Goal: Task Accomplishment & Management: Use online tool/utility

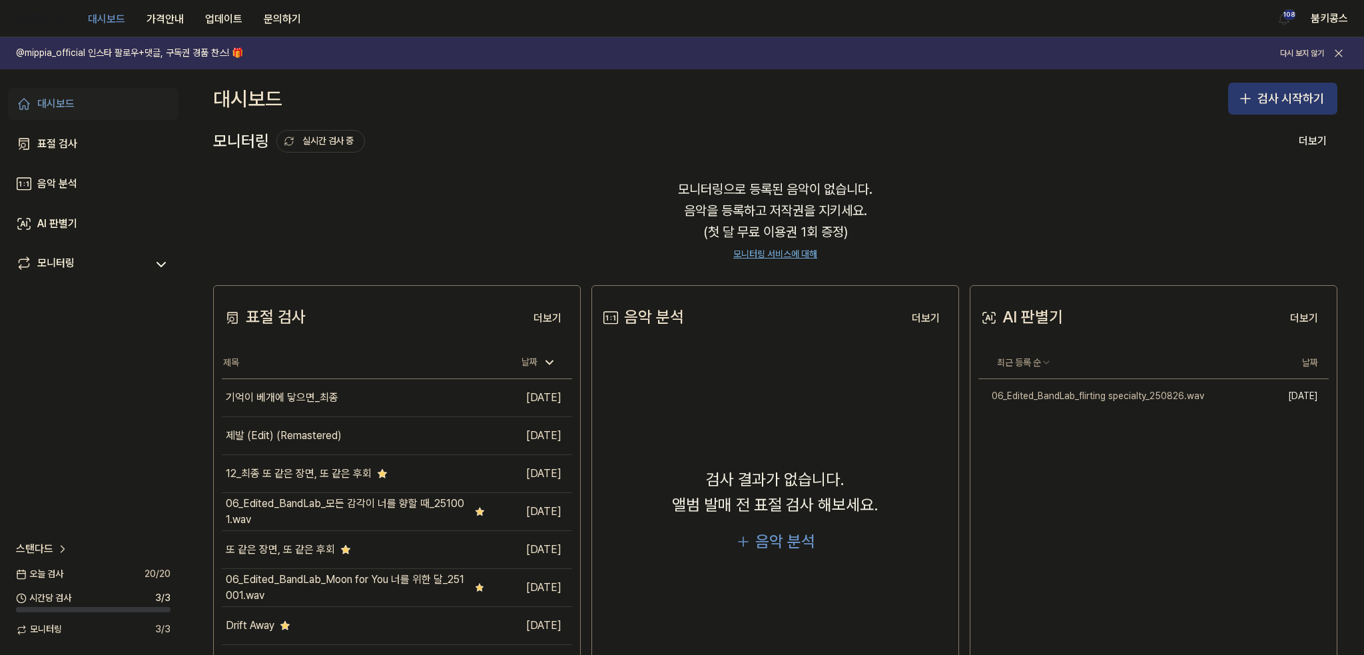
click at [1281, 95] on button "검사 시작하기" at bounding box center [1282, 99] width 109 height 32
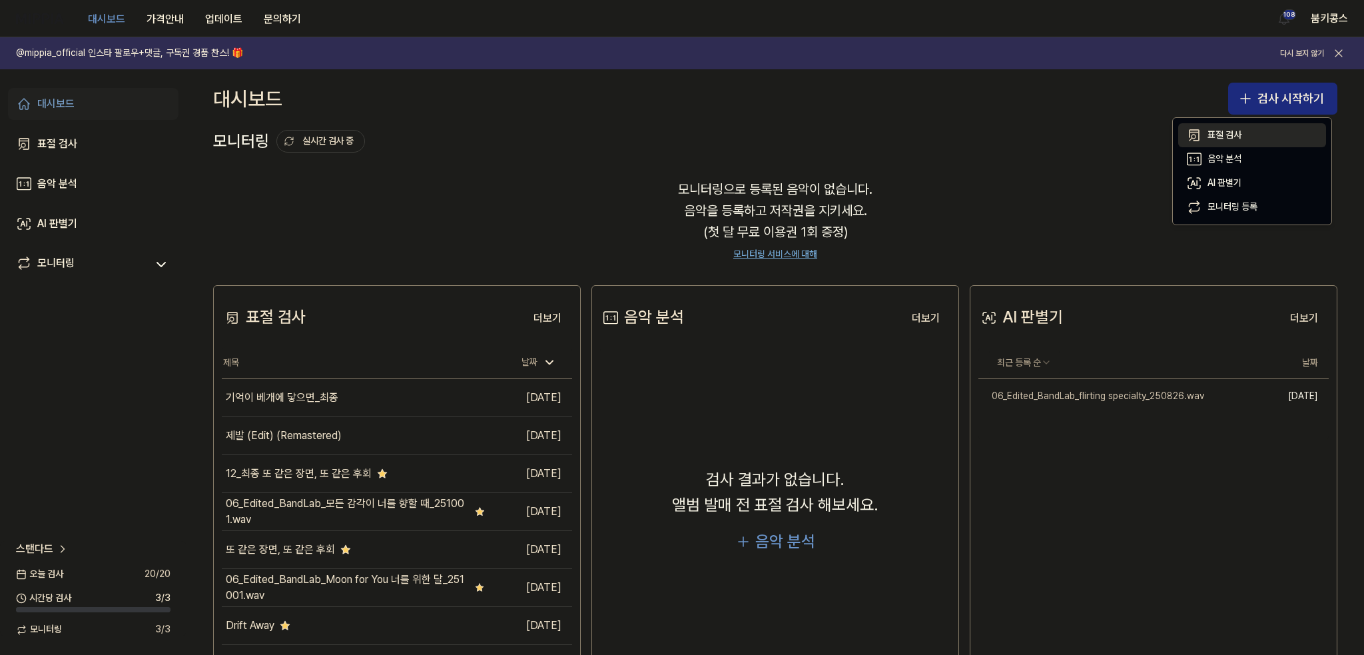
click at [1223, 127] on button "표절 검사" at bounding box center [1252, 135] width 148 height 24
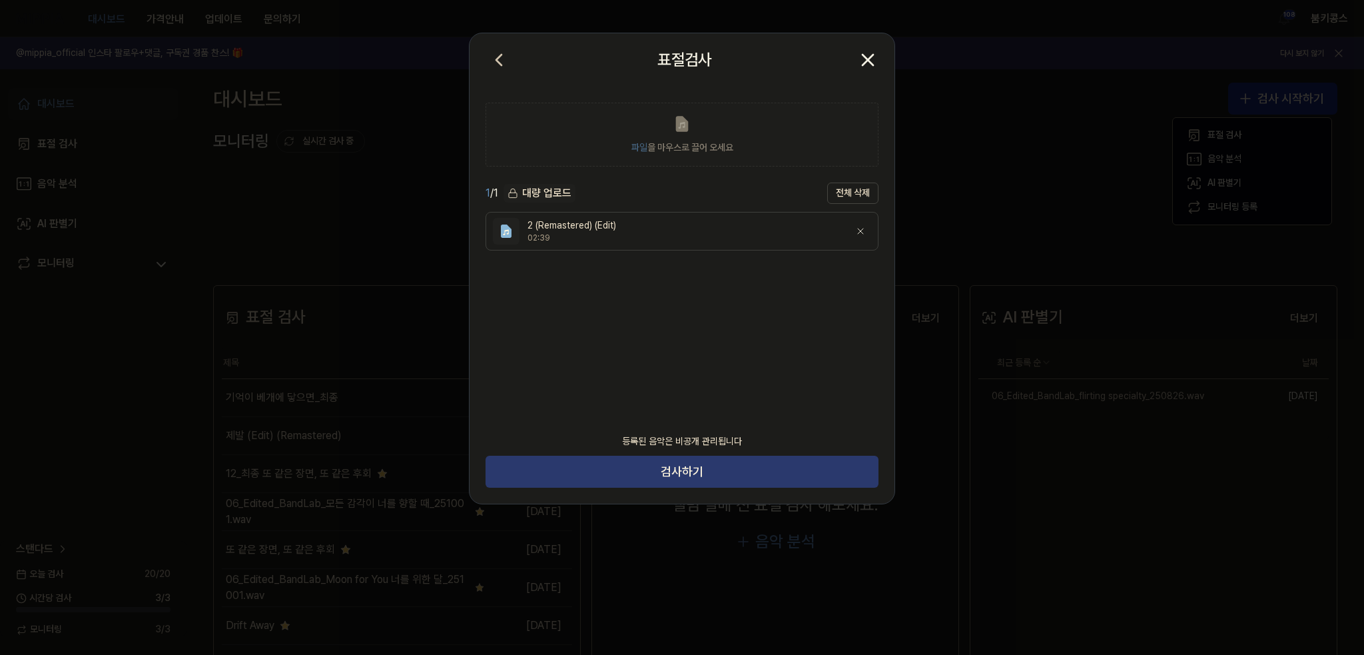
click at [621, 464] on button "검사하기" at bounding box center [681, 471] width 393 height 32
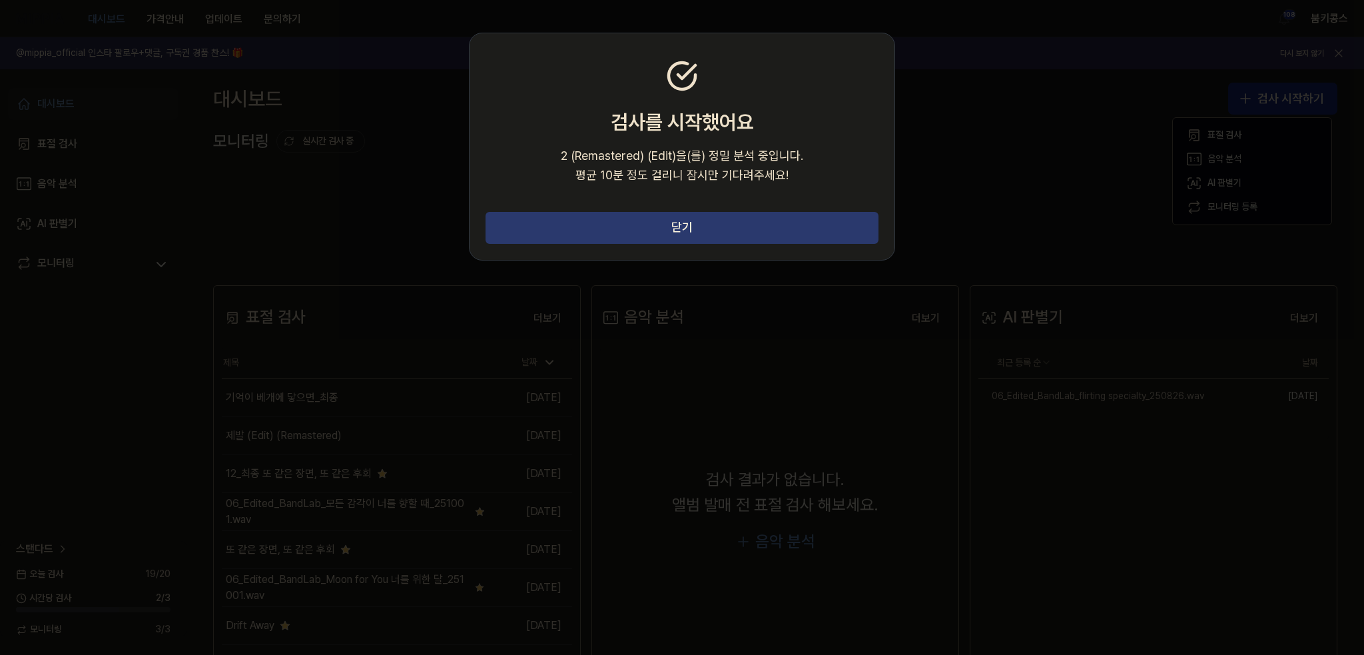
click at [582, 224] on button "닫기" at bounding box center [681, 228] width 393 height 32
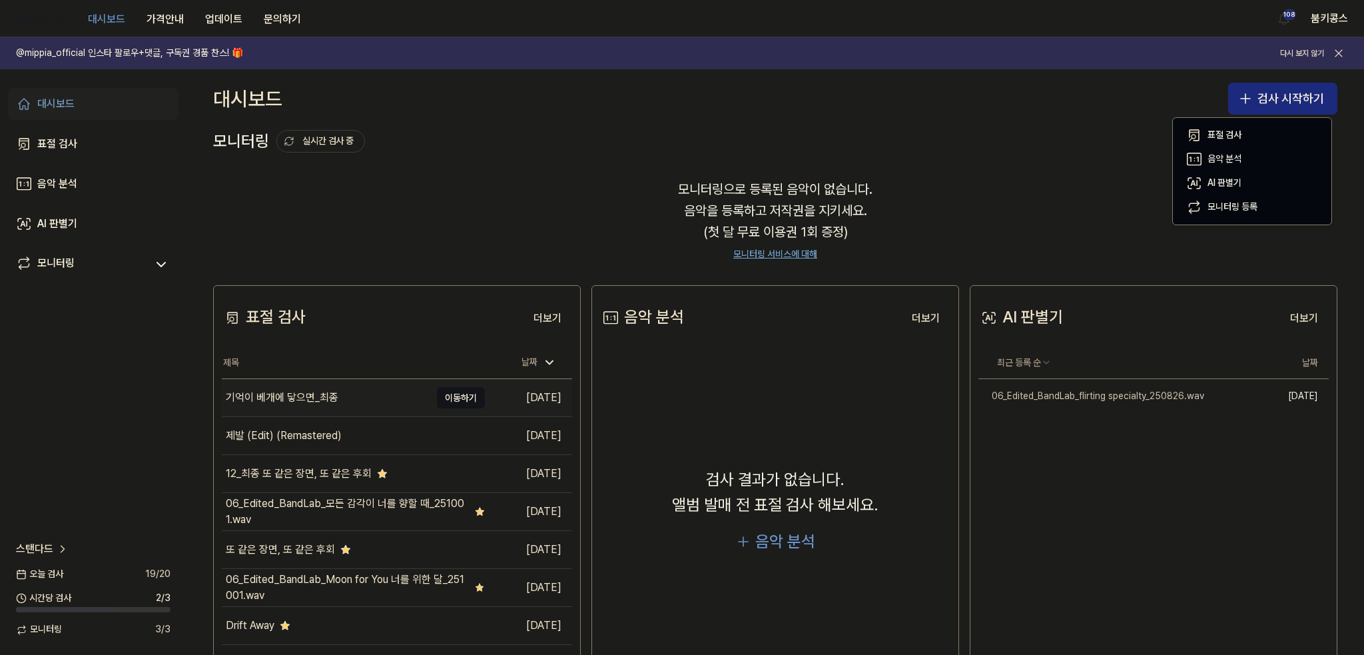
click at [373, 408] on div "기억이 베개에 닿으면_최종" at bounding box center [326, 397] width 208 height 37
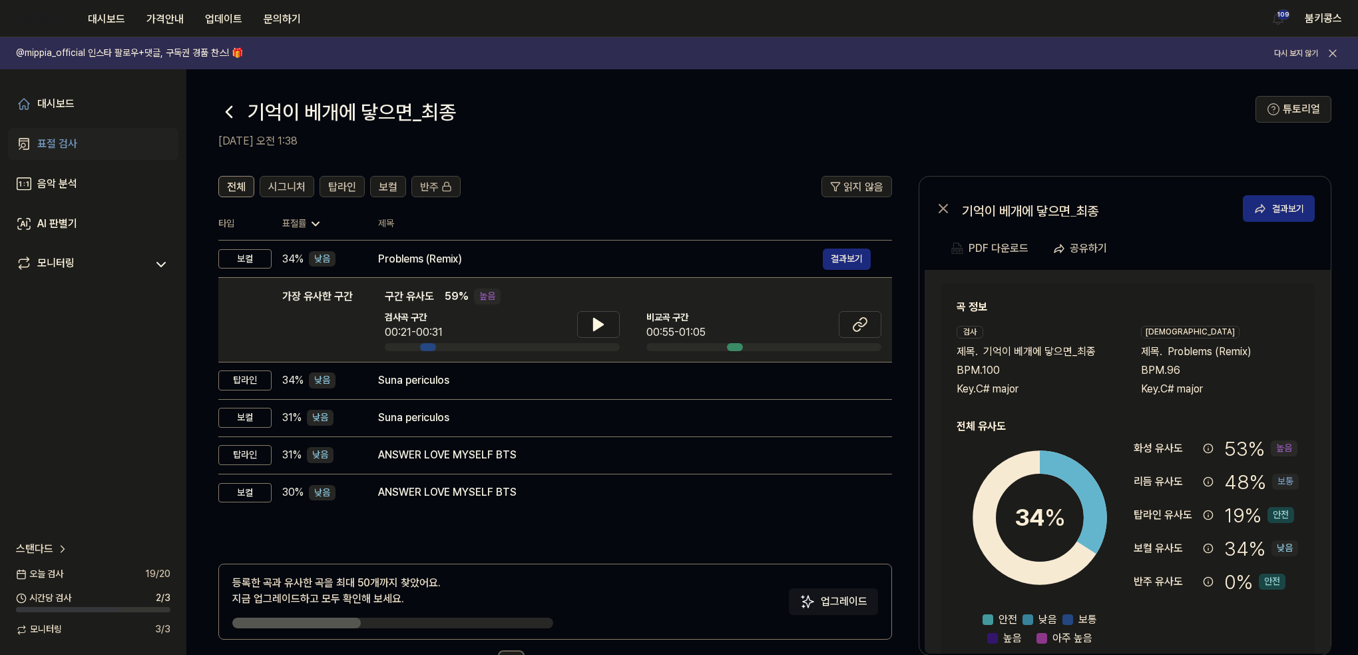
click at [222, 115] on icon at bounding box center [228, 111] width 21 height 21
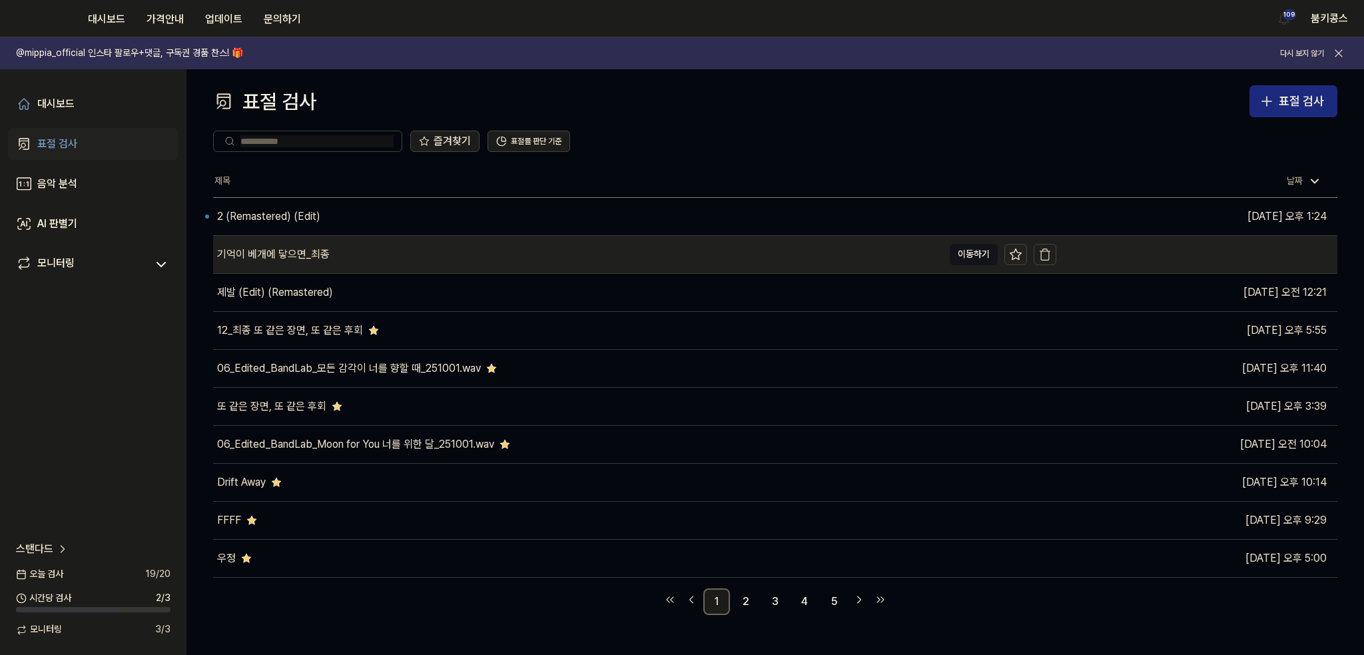
click at [1022, 252] on icon at bounding box center [1015, 254] width 13 height 13
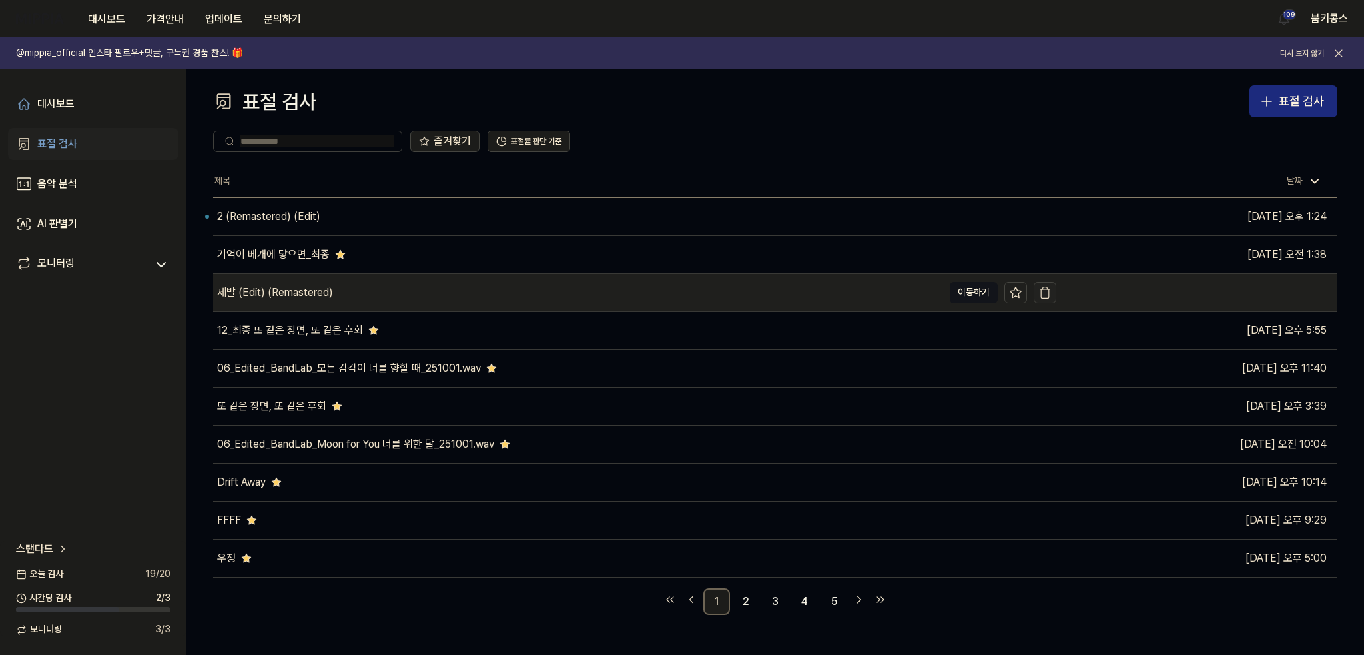
click at [1047, 296] on icon "button" at bounding box center [1044, 292] width 13 height 13
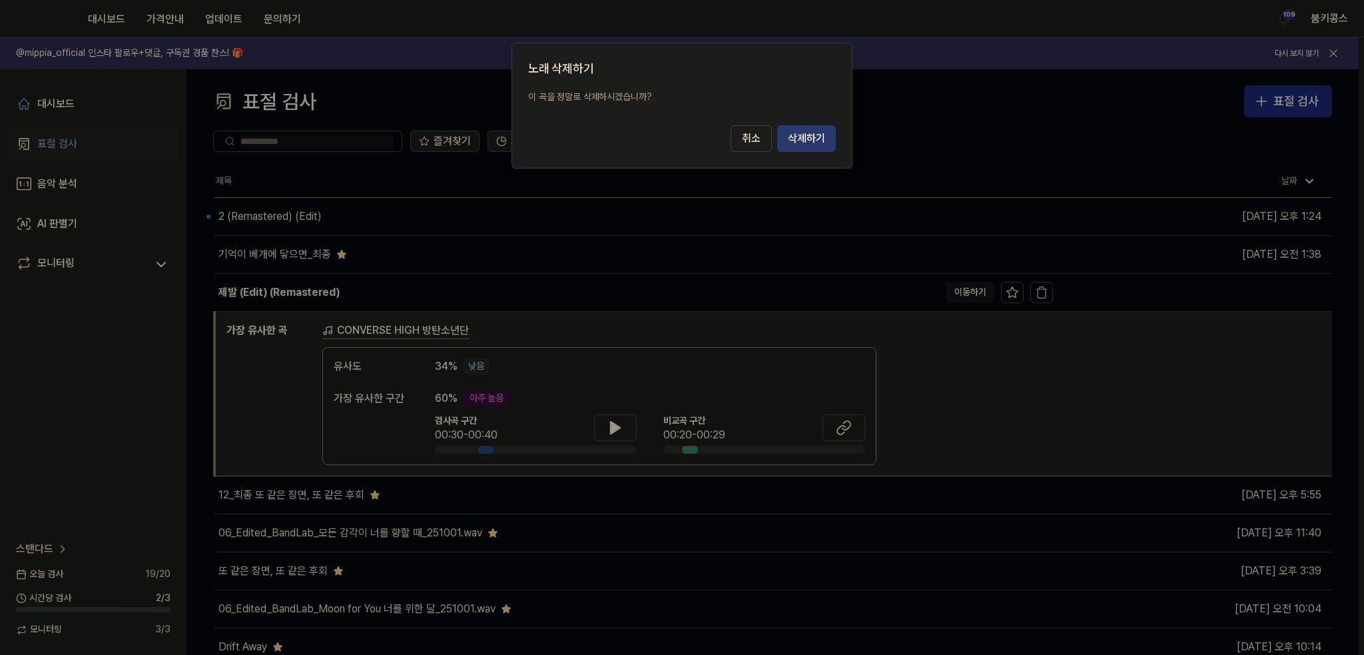
click at [810, 143] on button "삭제하기" at bounding box center [806, 138] width 59 height 27
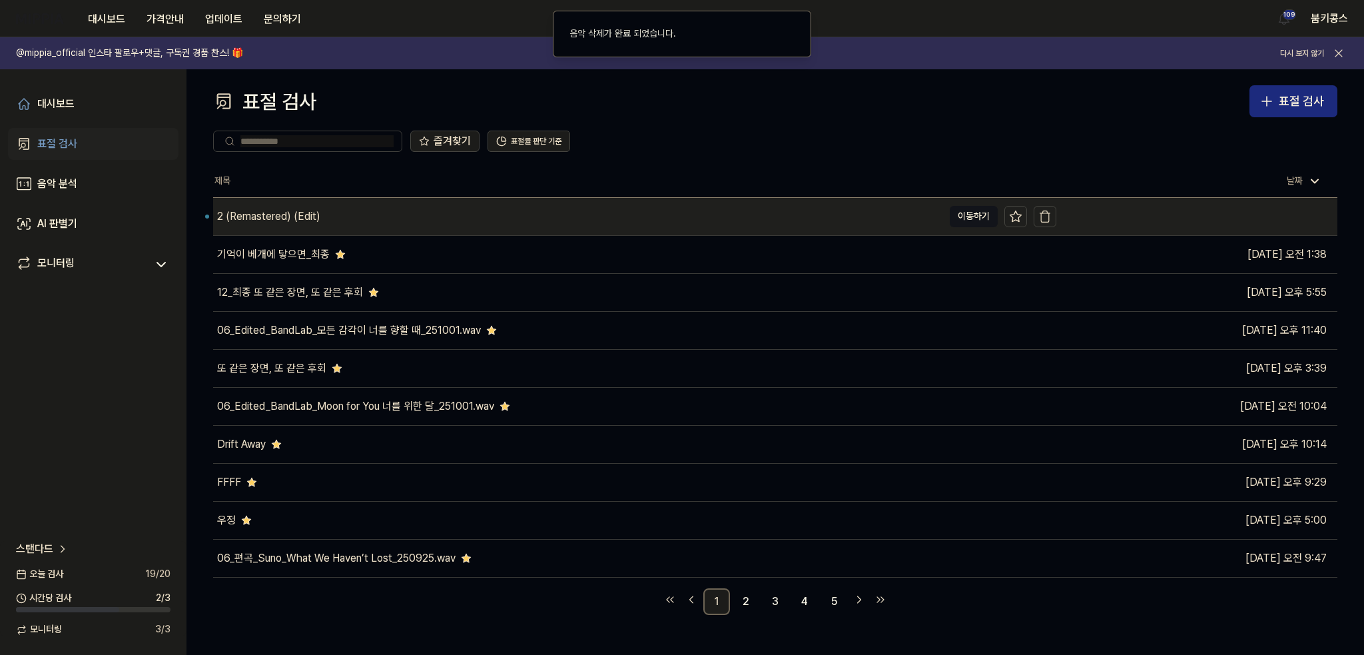
click at [374, 209] on div "2 (Remastered) (Edit)" at bounding box center [578, 216] width 730 height 37
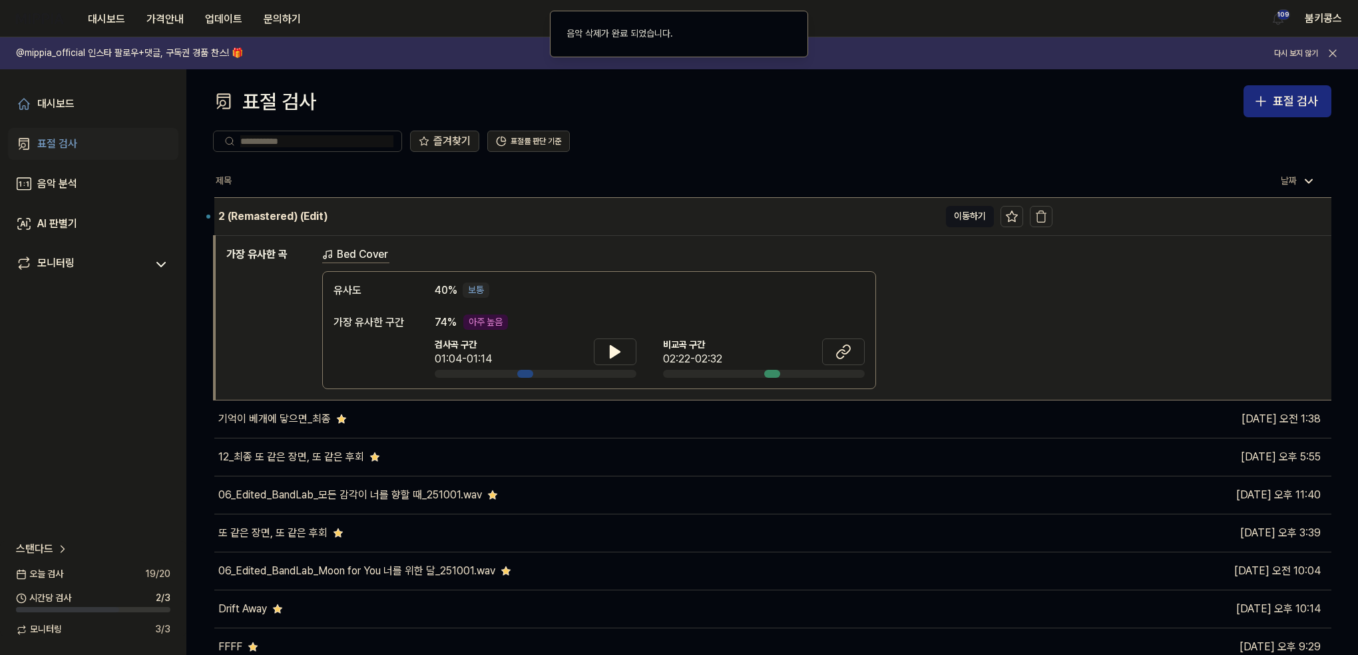
click at [430, 217] on div "2 (Remastered) (Edit)" at bounding box center [576, 216] width 725 height 37
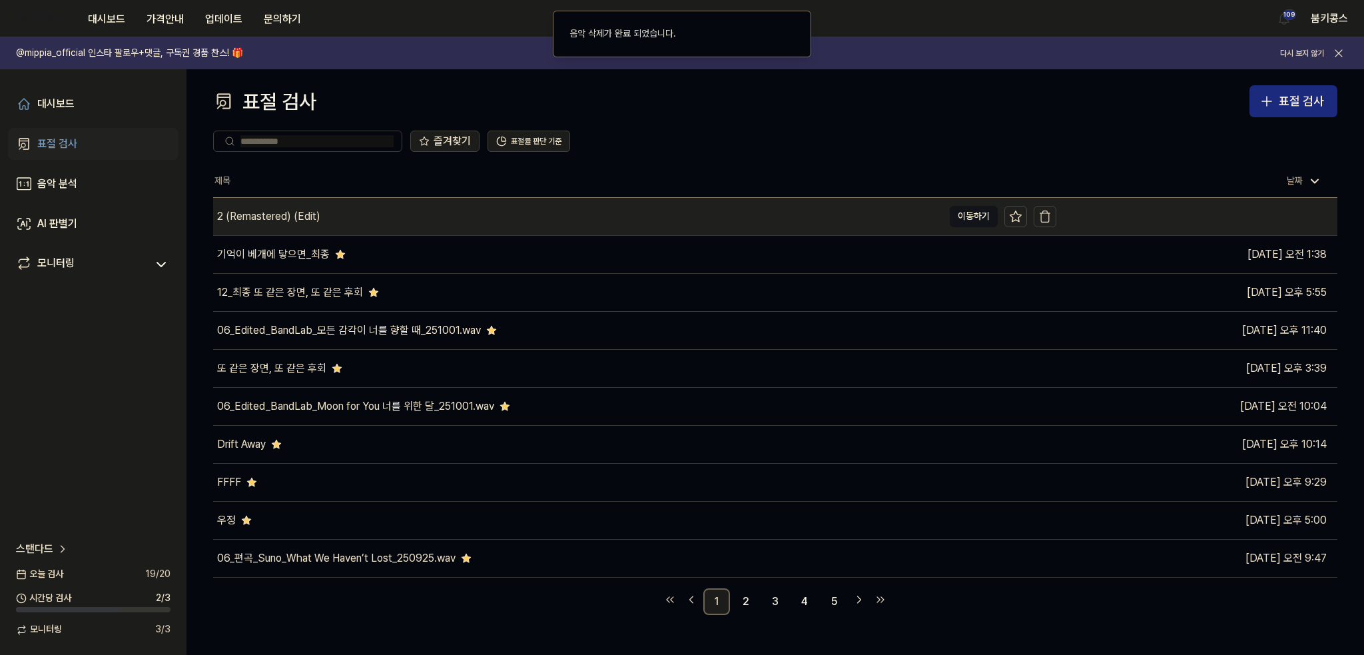
click at [461, 222] on div "2 (Remastered) (Edit)" at bounding box center [578, 216] width 730 height 37
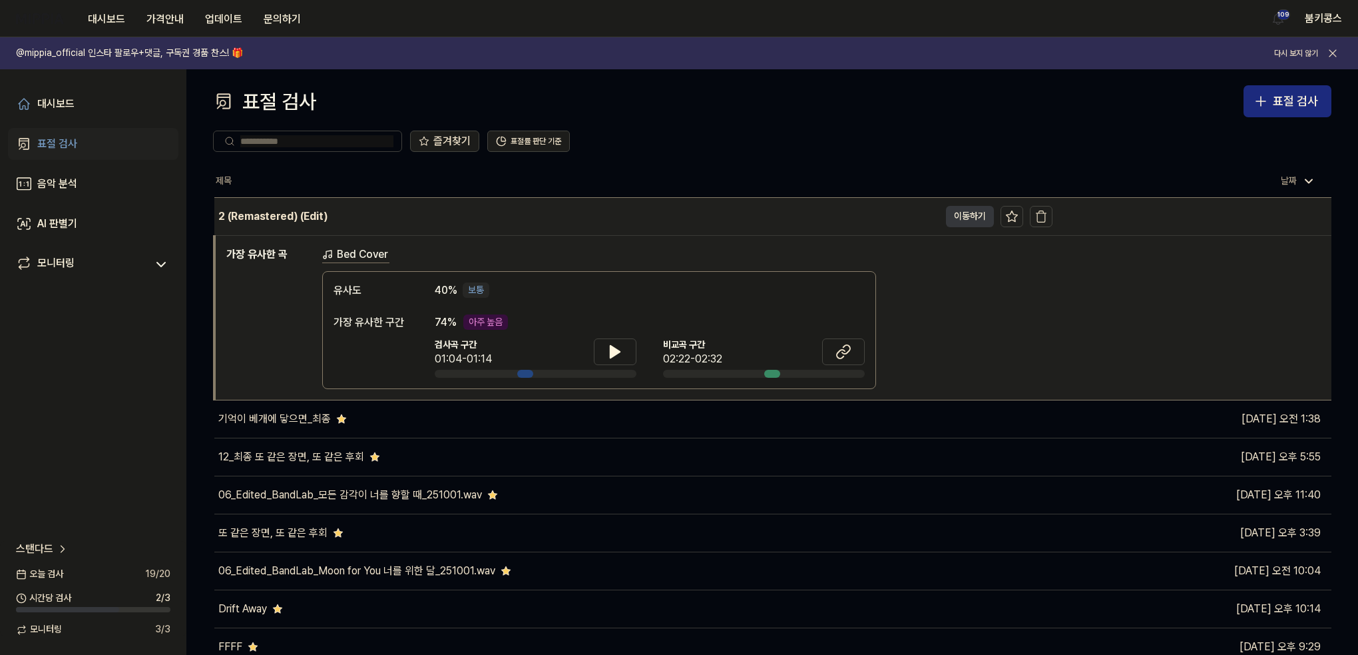
click at [957, 217] on button "이동하기" at bounding box center [970, 216] width 48 height 21
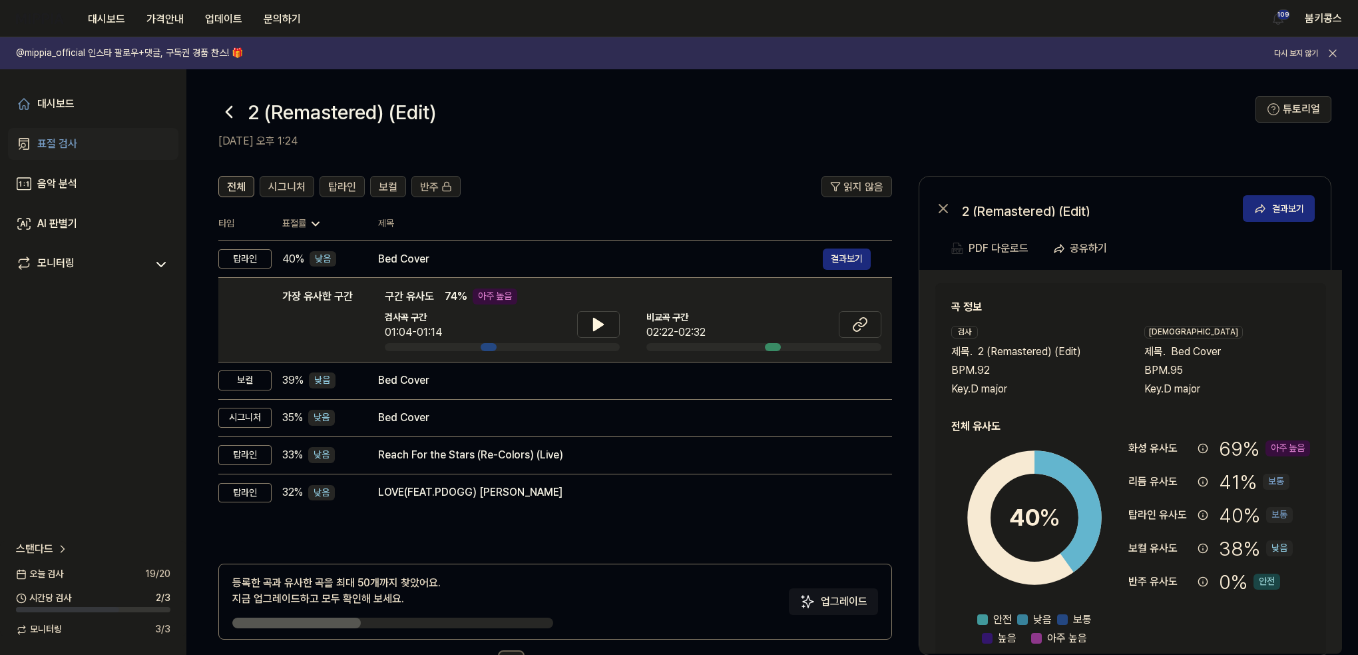
click at [230, 111] on icon at bounding box center [228, 111] width 21 height 21
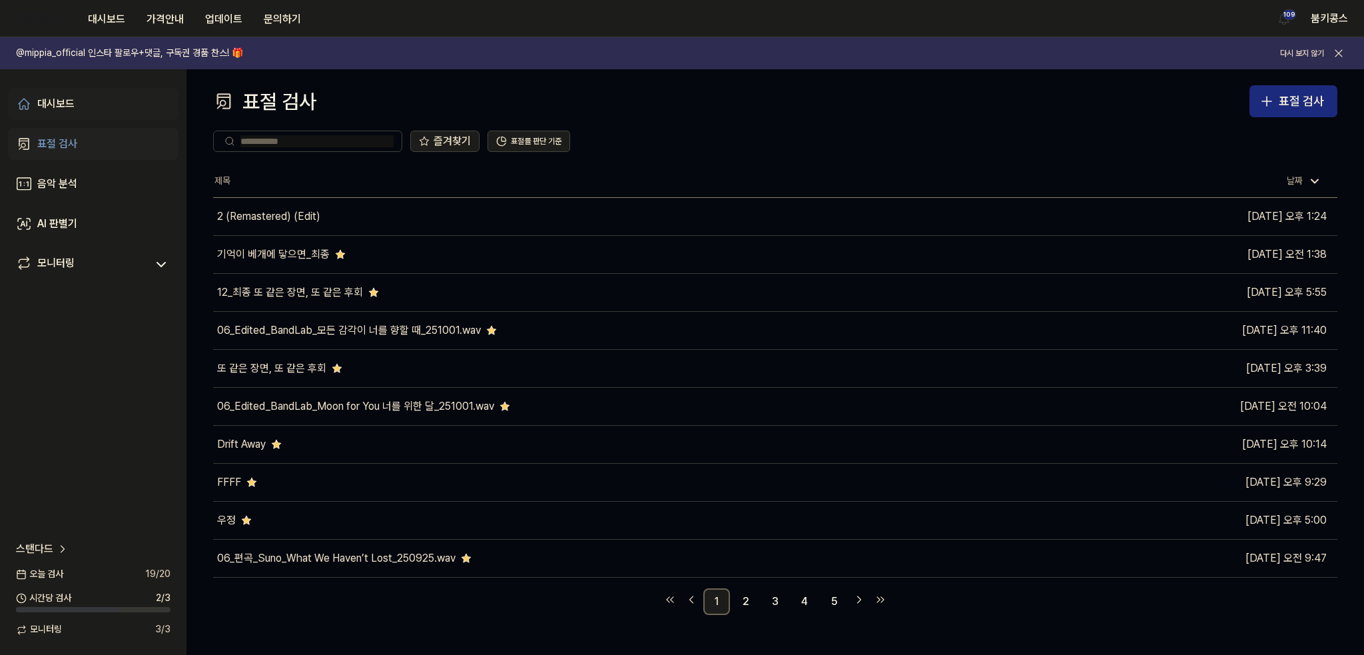
click at [83, 106] on link "대시보드" at bounding box center [93, 104] width 170 height 32
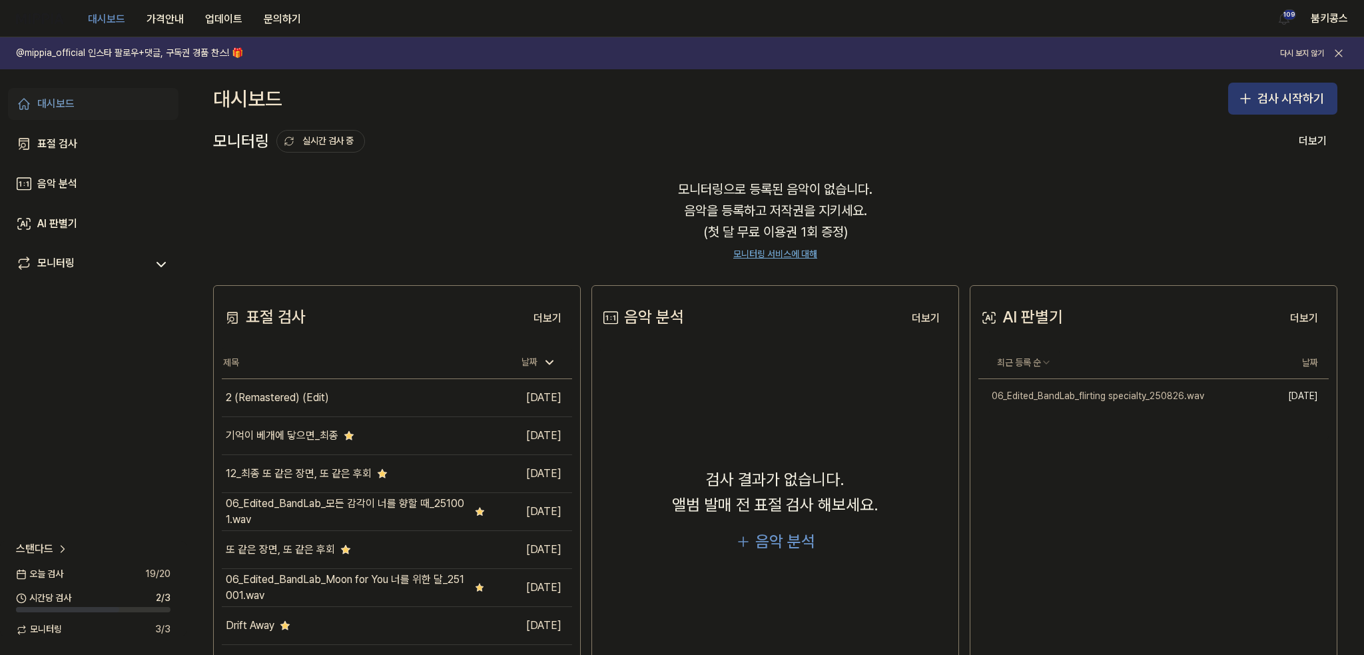
click at [1268, 85] on button "검사 시작하기" at bounding box center [1282, 99] width 109 height 32
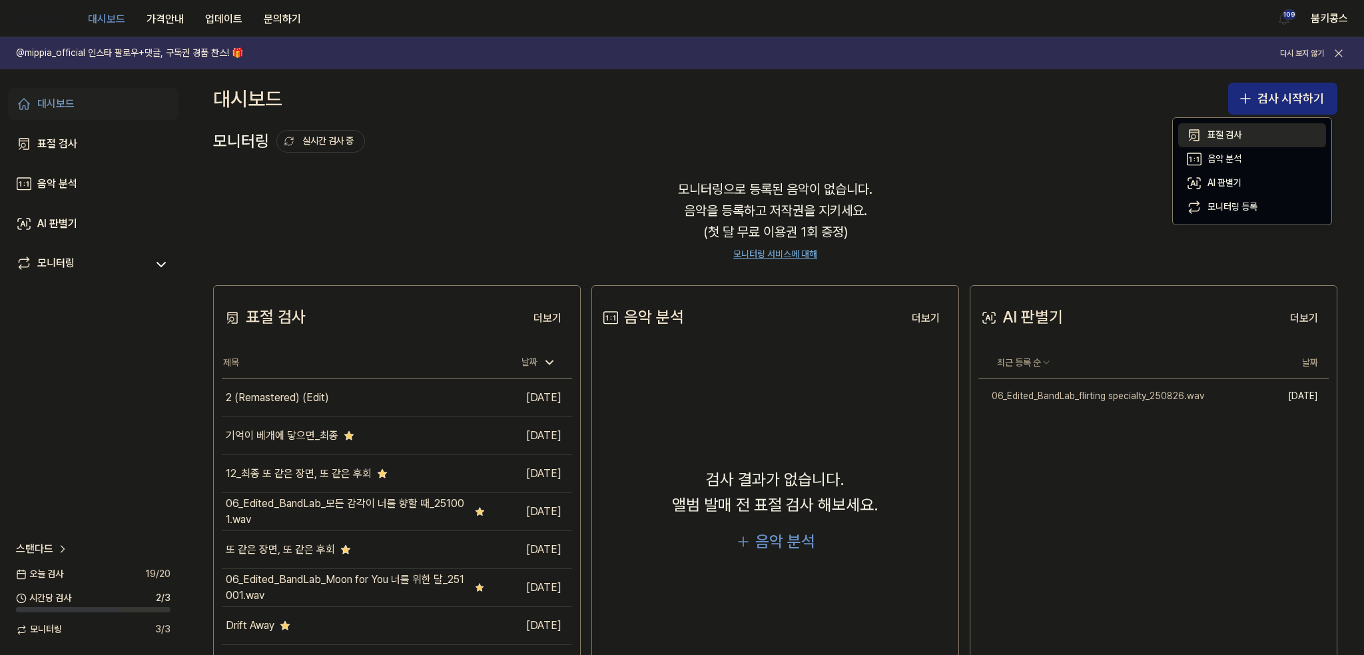
click at [1257, 125] on button "표절 검사" at bounding box center [1252, 135] width 148 height 24
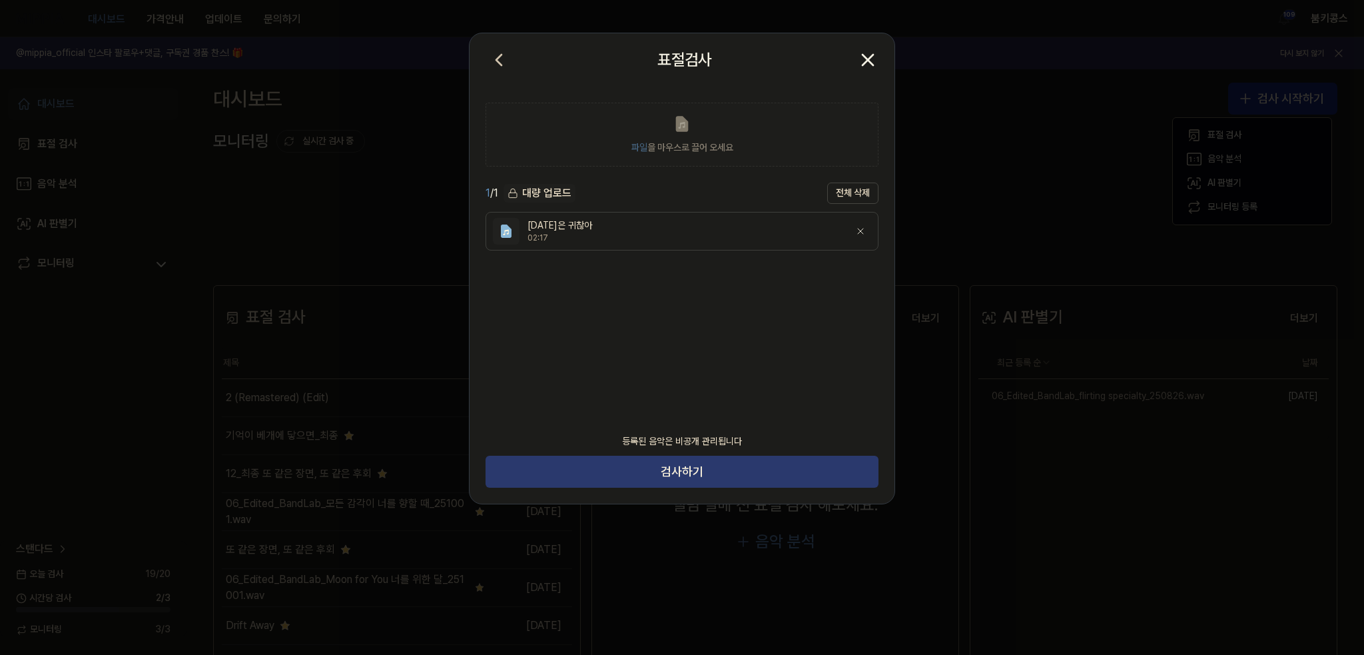
click at [667, 462] on button "검사하기" at bounding box center [681, 471] width 393 height 32
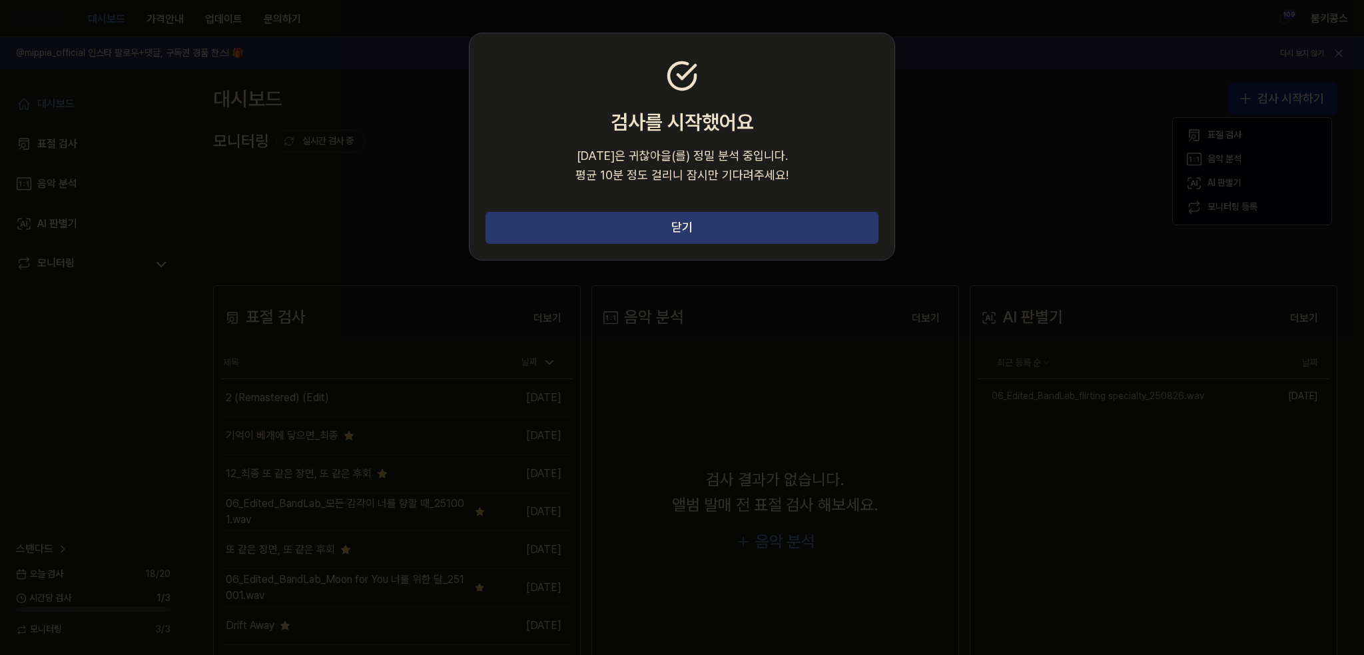
click at [784, 214] on button "닫기" at bounding box center [681, 228] width 393 height 32
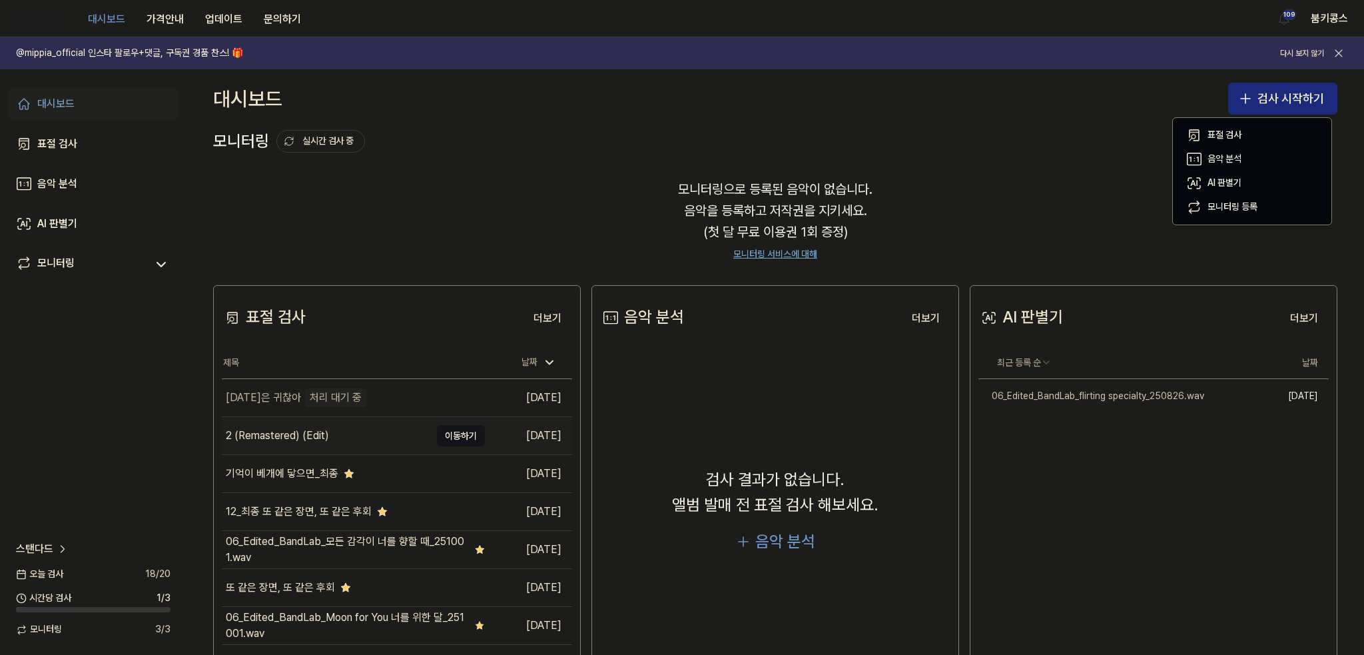
click at [304, 431] on div "2 (Remastered) (Edit)" at bounding box center [277, 436] width 103 height 16
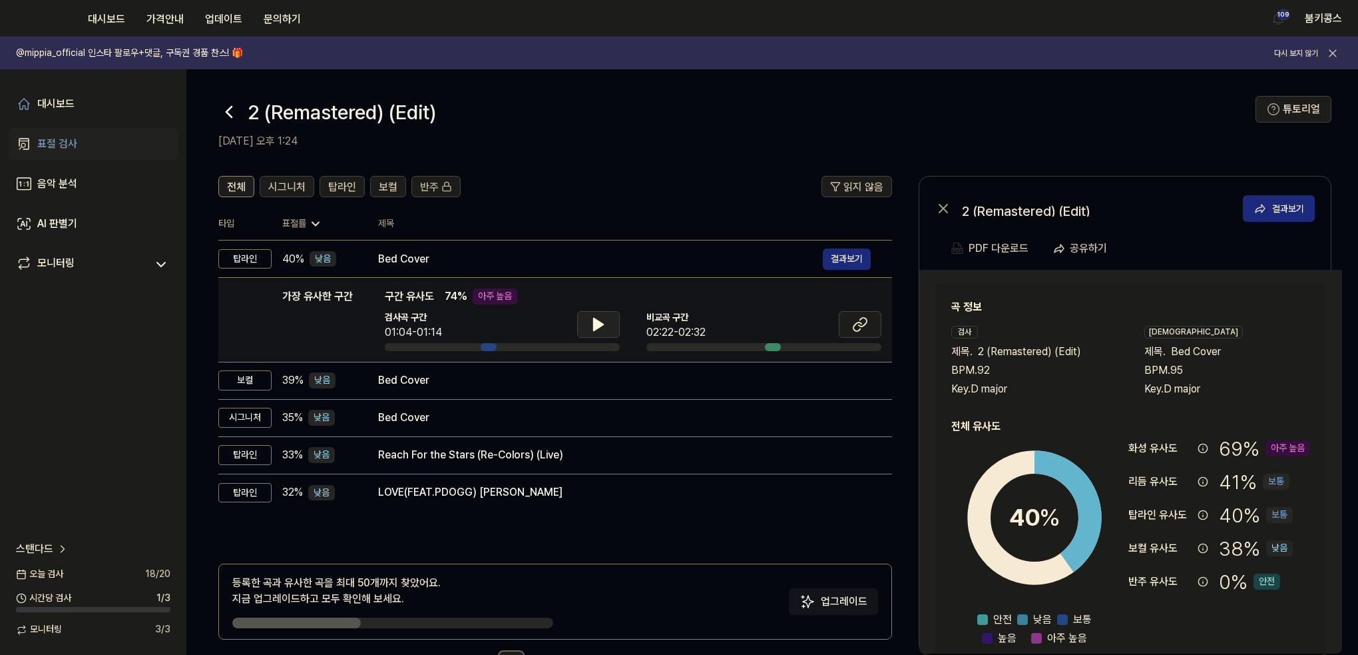
click at [607, 317] on button at bounding box center [598, 324] width 43 height 27
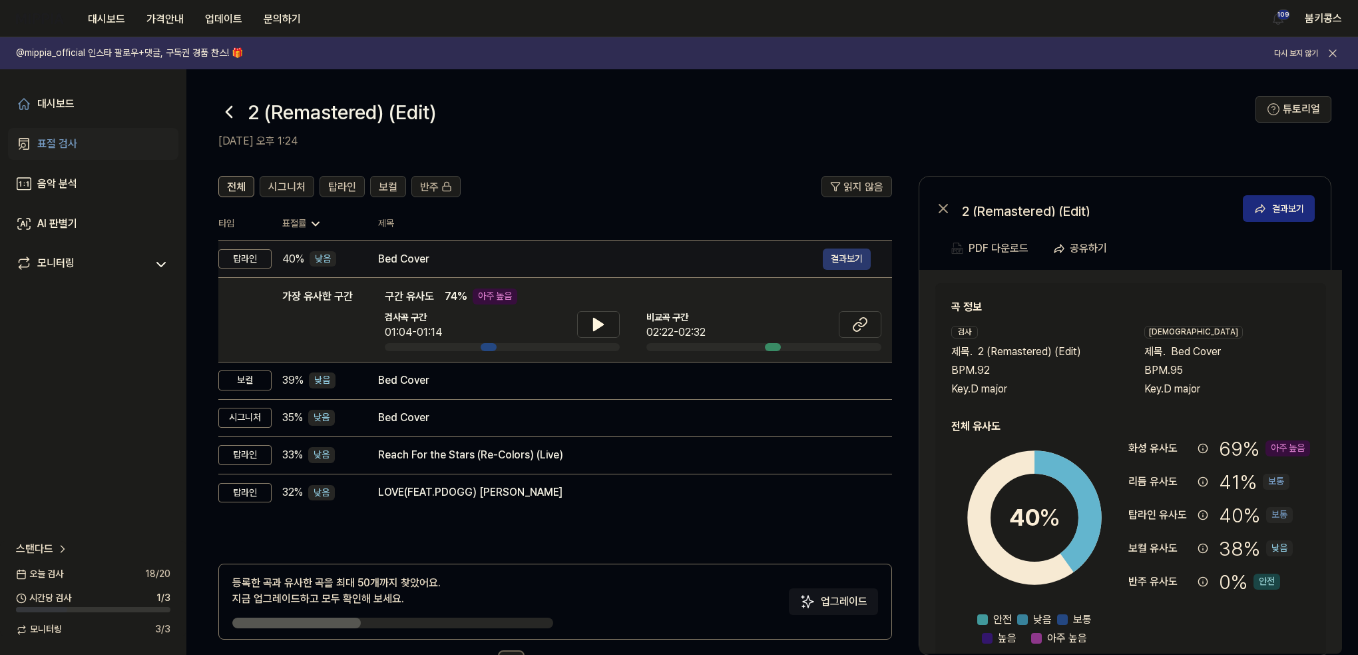
click at [855, 255] on button "결과보기" at bounding box center [847, 258] width 48 height 21
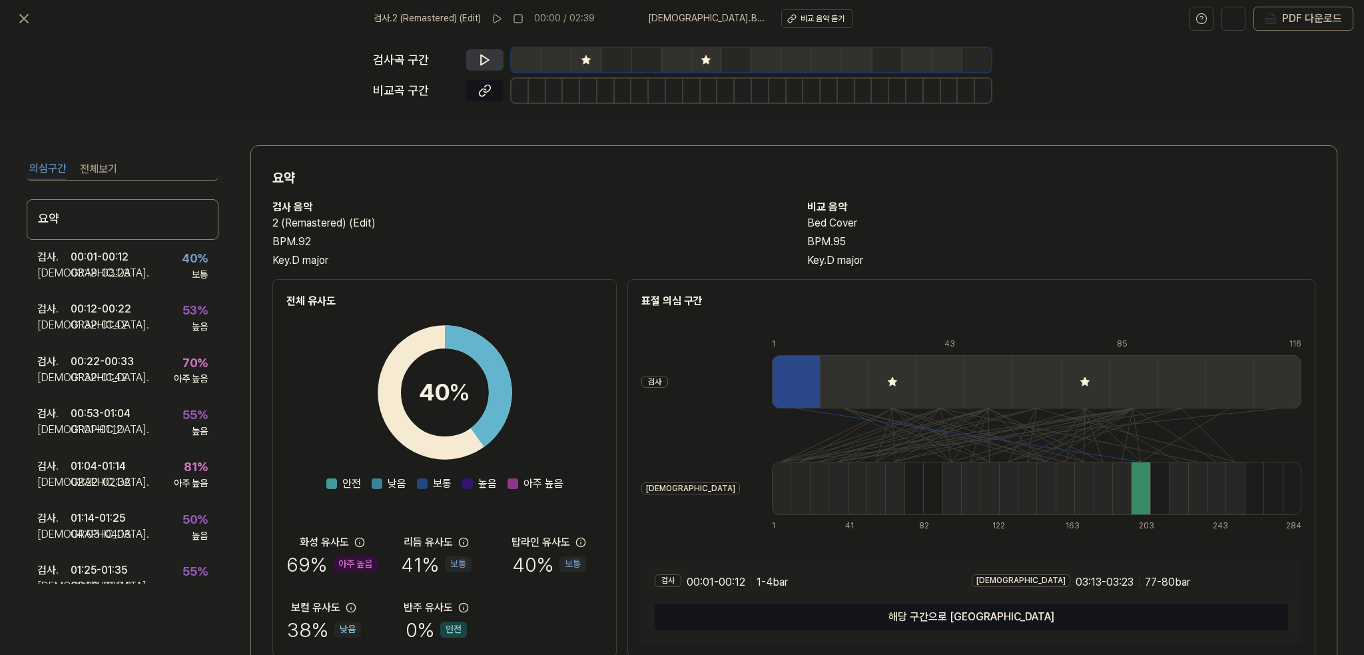
click at [482, 49] on button at bounding box center [484, 59] width 37 height 21
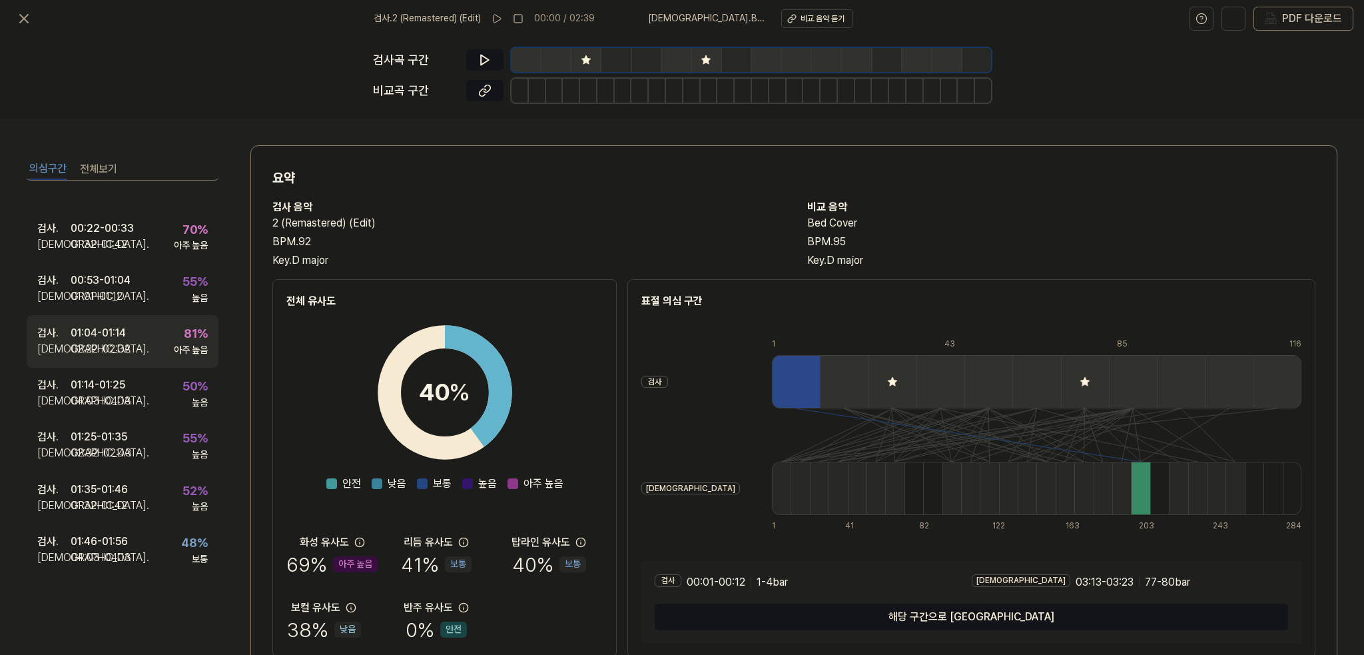
click at [152, 350] on div "검사 . 01:04 - 01:14 비교 . 02:22 - 02:32 81 % 아주 높음" at bounding box center [123, 341] width 192 height 52
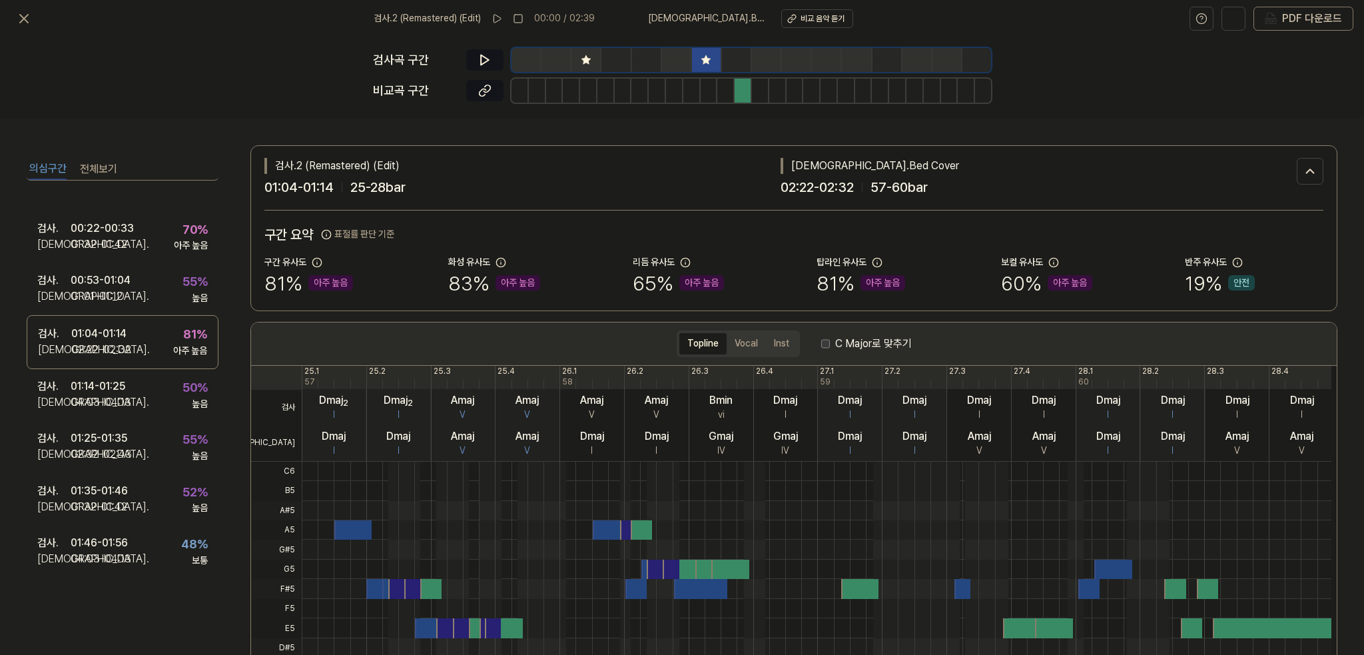
scroll to position [0, 0]
click at [490, 57] on icon at bounding box center [484, 59] width 13 height 13
click at [489, 57] on icon at bounding box center [484, 59] width 13 height 13
click at [490, 84] on icon at bounding box center [484, 90] width 13 height 13
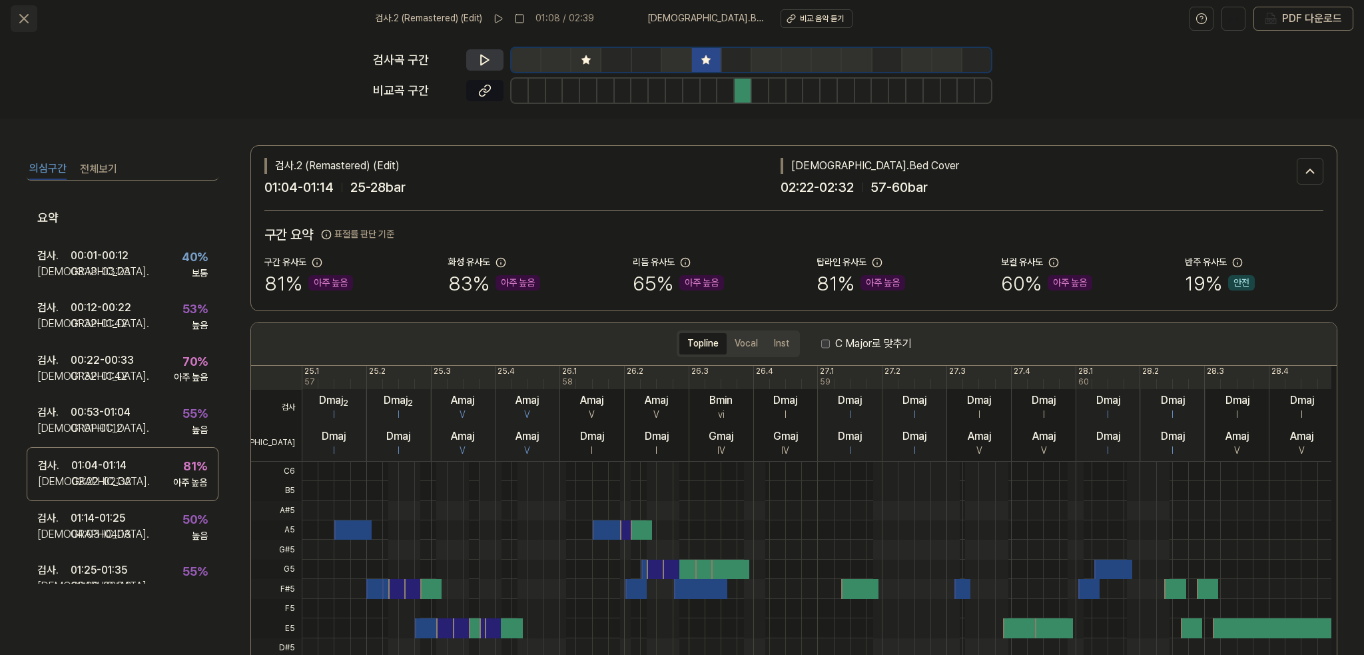
click at [23, 18] on icon at bounding box center [24, 19] width 8 height 8
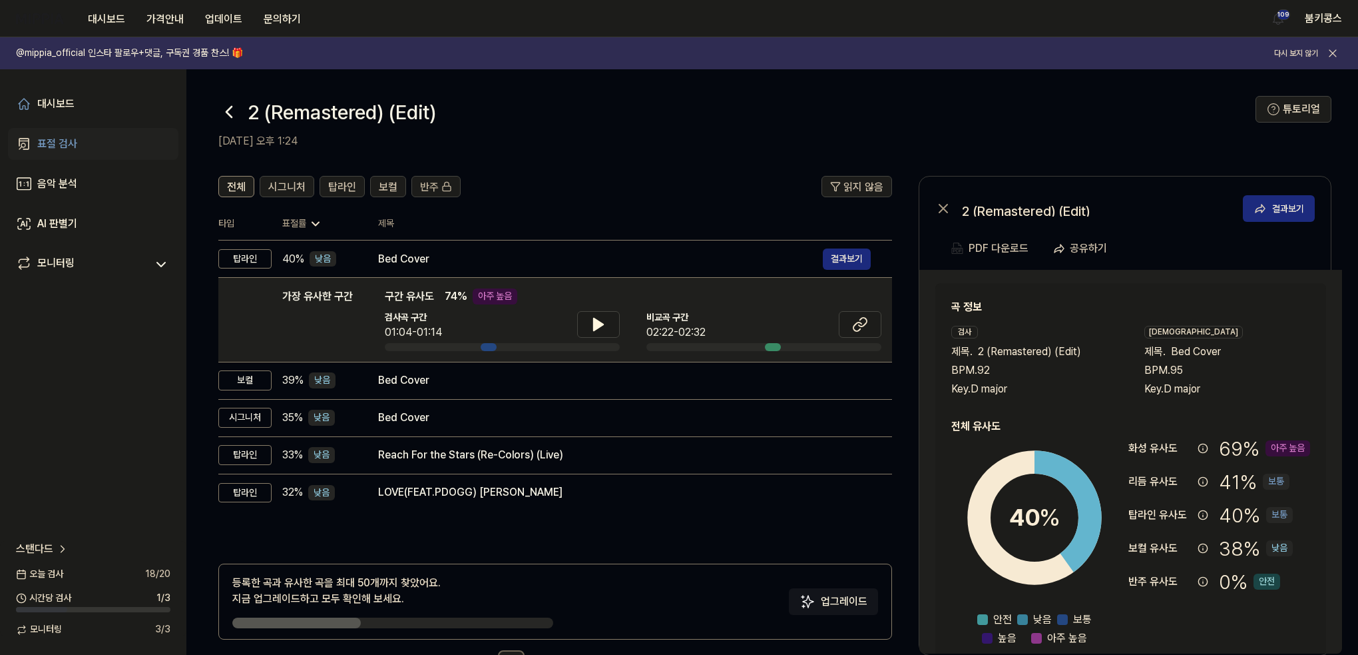
click at [230, 115] on icon at bounding box center [228, 112] width 5 height 11
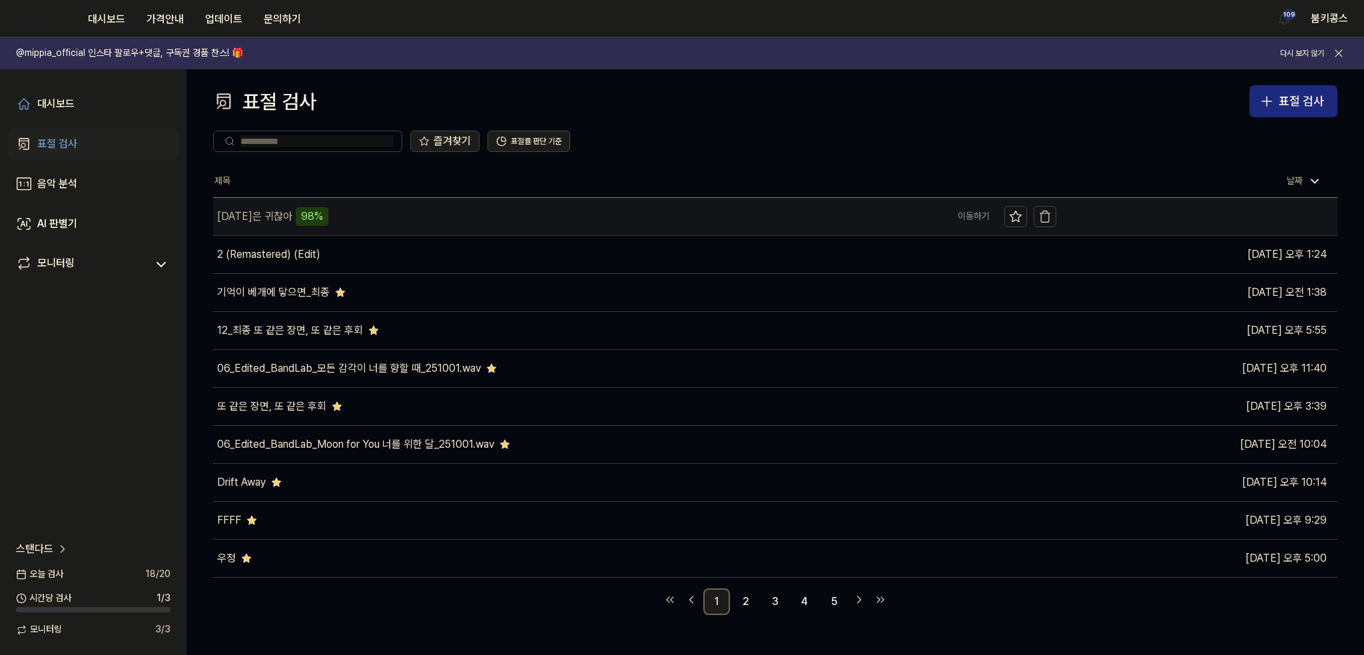
click at [320, 218] on div "[DATE]은 귀찮아 98%" at bounding box center [578, 216] width 730 height 37
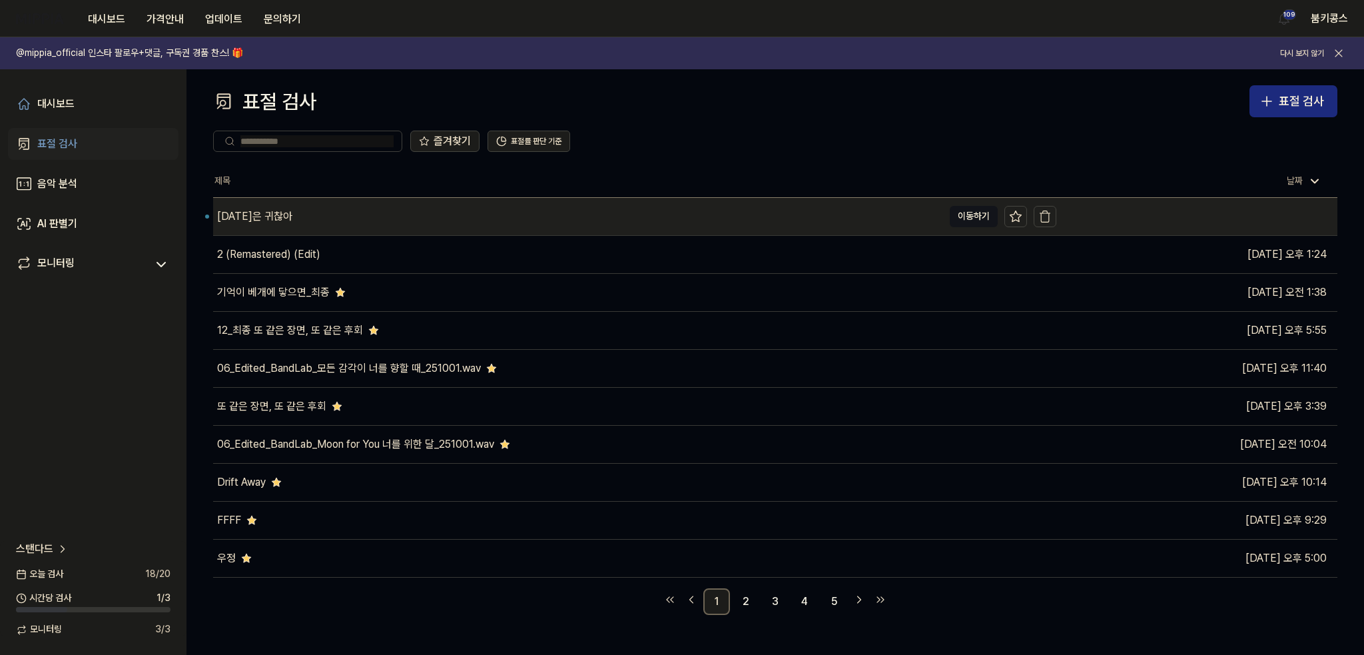
click at [320, 218] on div "[DATE]은 귀찮아" at bounding box center [578, 216] width 730 height 37
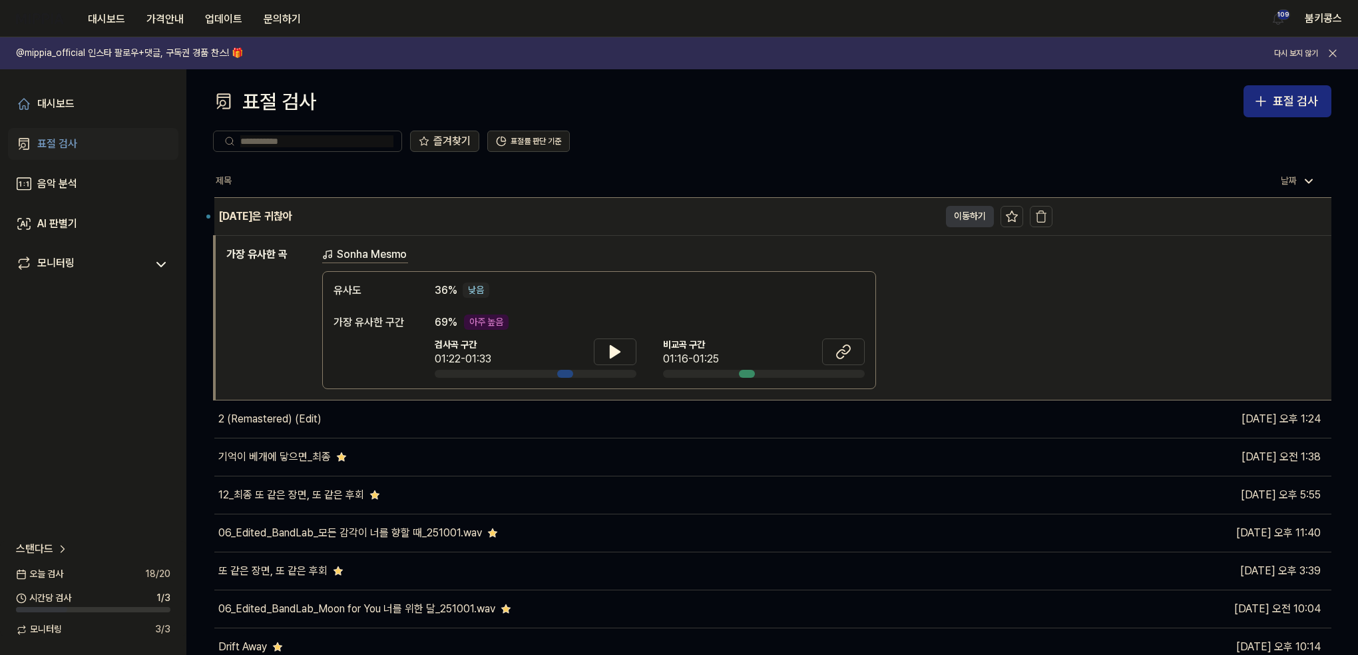
click at [956, 218] on button "이동하기" at bounding box center [970, 216] width 48 height 21
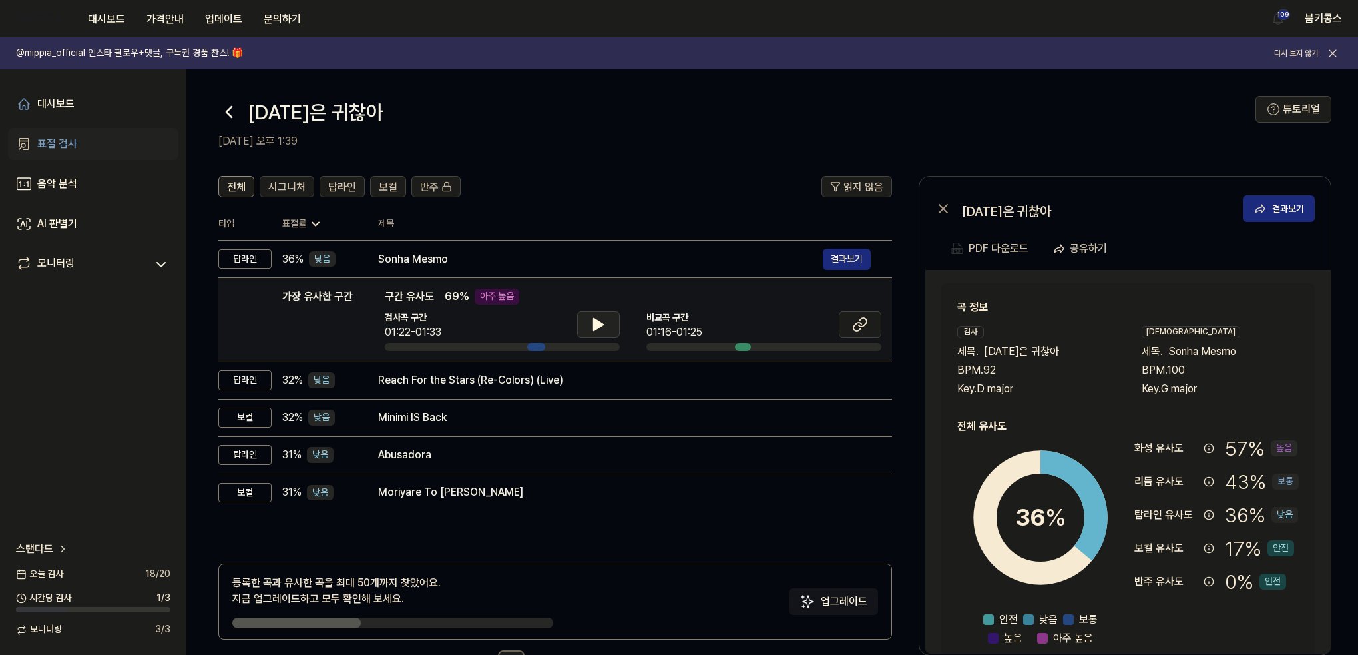
click at [605, 320] on icon at bounding box center [599, 324] width 16 height 16
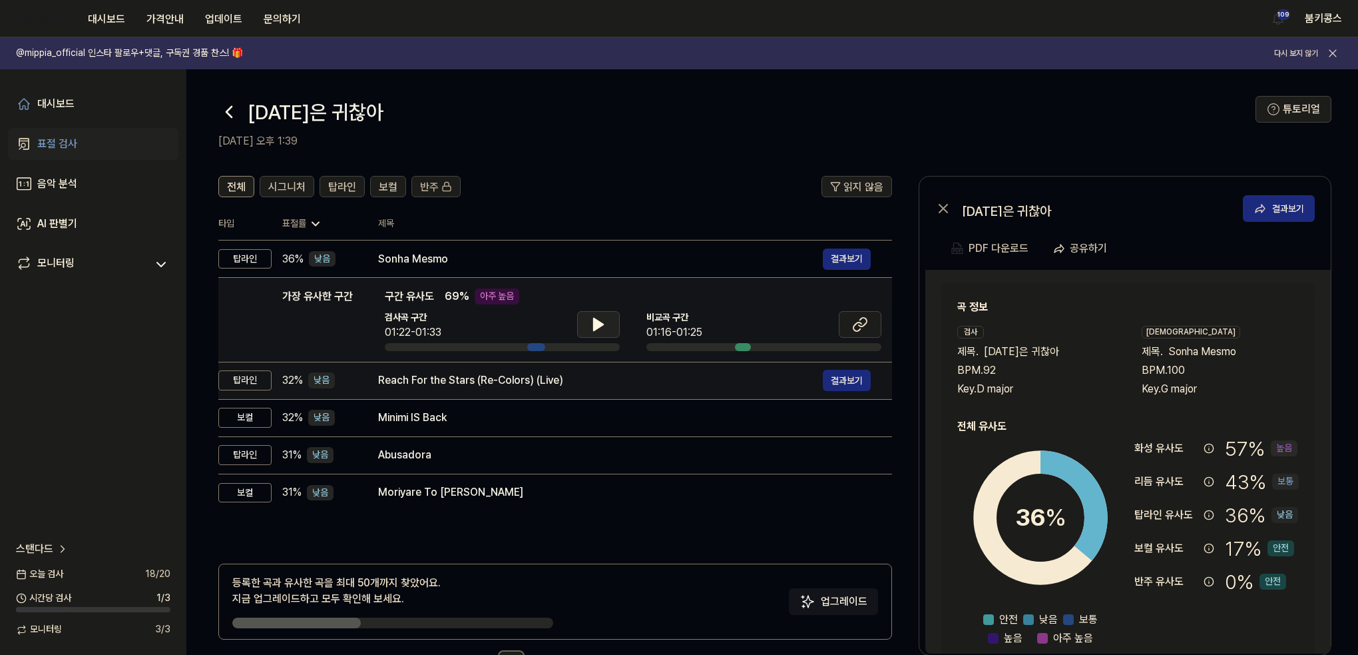
click at [598, 379] on div "Reach For the Stars (Re-Colors) (Live)" at bounding box center [600, 380] width 445 height 16
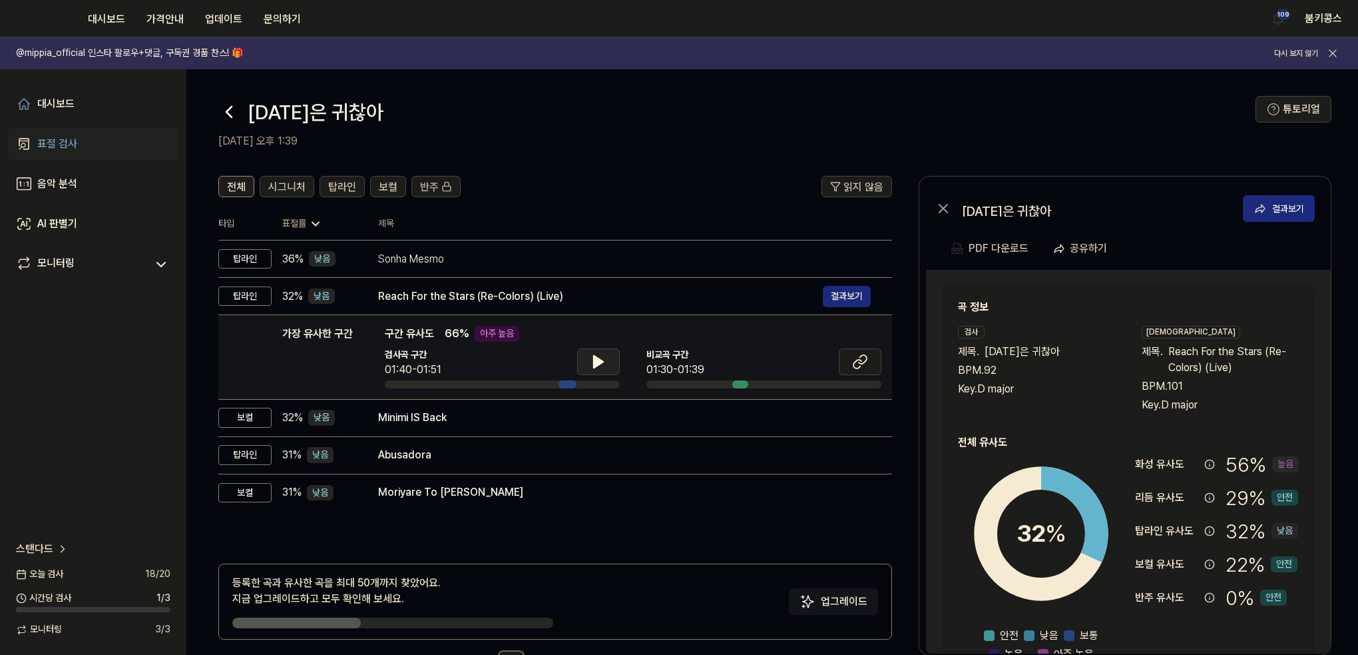
click at [583, 357] on button at bounding box center [598, 361] width 43 height 27
click at [587, 358] on button at bounding box center [598, 361] width 43 height 27
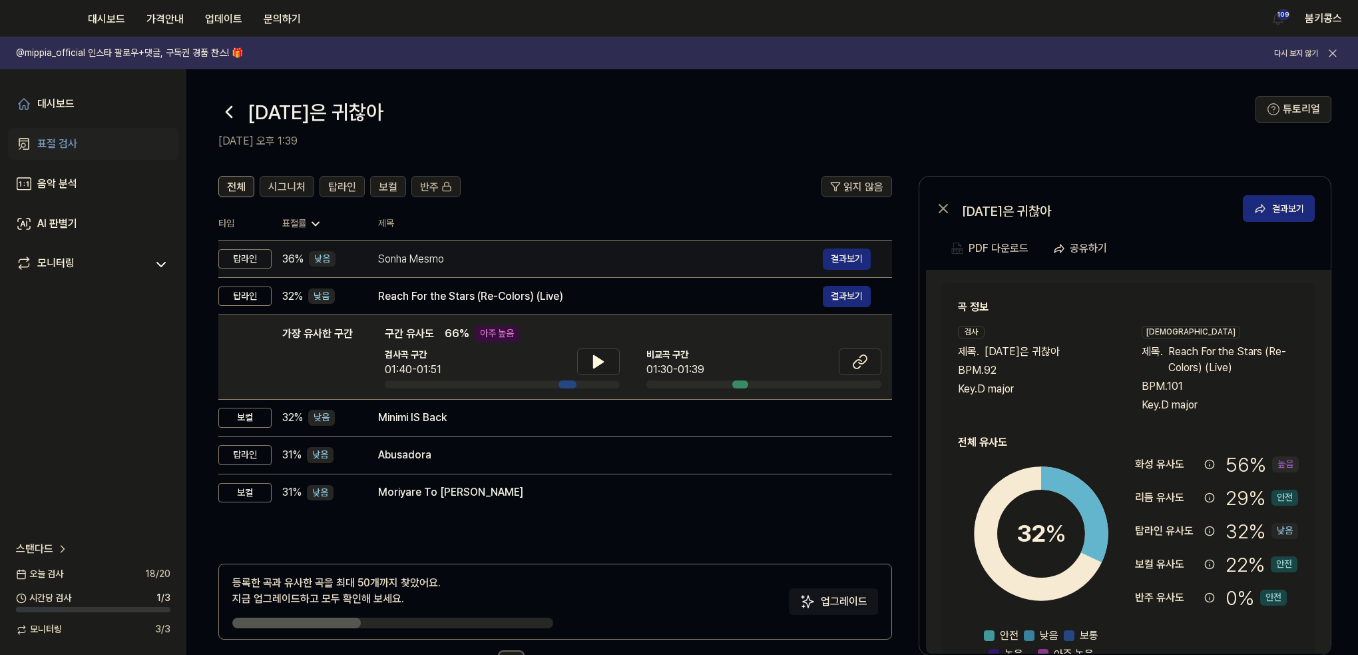
click at [508, 252] on div "Sonha Mesmo" at bounding box center [600, 259] width 445 height 16
